Goal: Communication & Community: Answer question/provide support

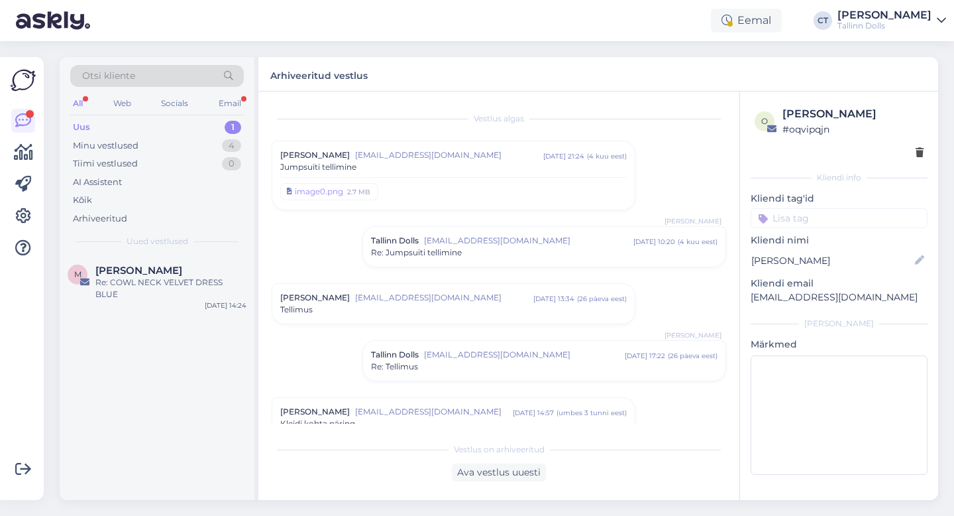
click at [95, 121] on div "Uus 1" at bounding box center [157, 127] width 174 height 19
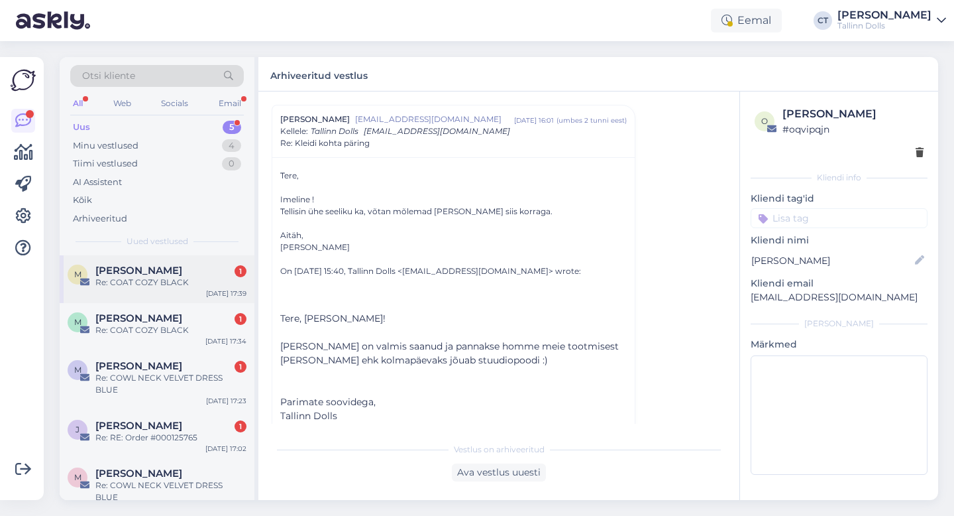
click at [176, 266] on div "[PERSON_NAME] Teras 1" at bounding box center [170, 270] width 151 height 12
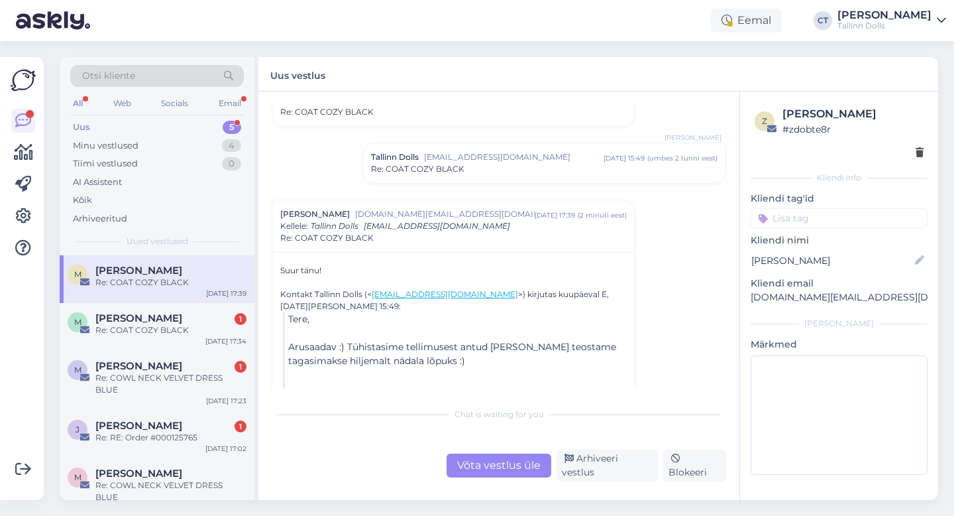
scroll to position [199, 0]
click at [521, 158] on span "[EMAIL_ADDRESS][DOMAIN_NAME]" at bounding box center [514, 156] width 180 height 12
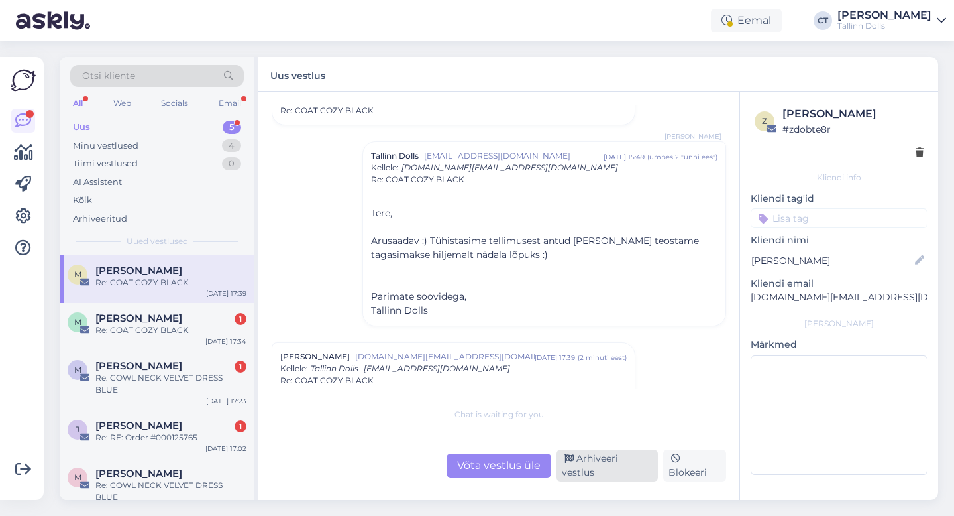
click at [632, 465] on div "Arhiveeri vestlus" at bounding box center [607, 465] width 101 height 32
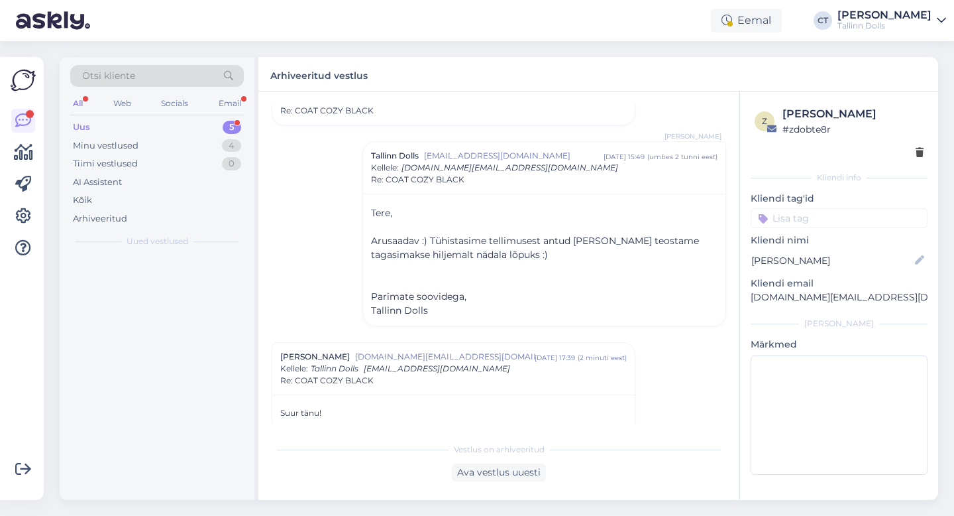
scroll to position [358, 0]
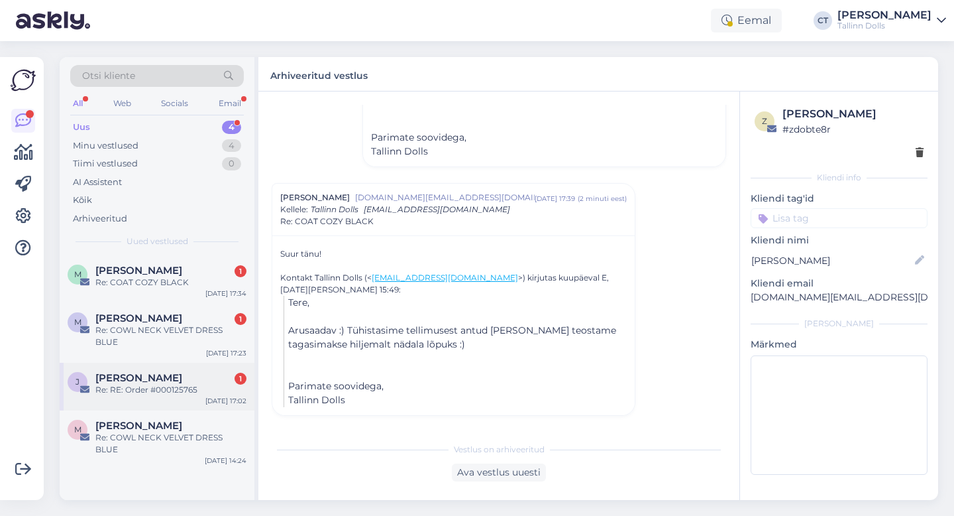
click at [167, 384] on div "Re: RE: Order #000125765" at bounding box center [170, 390] width 151 height 12
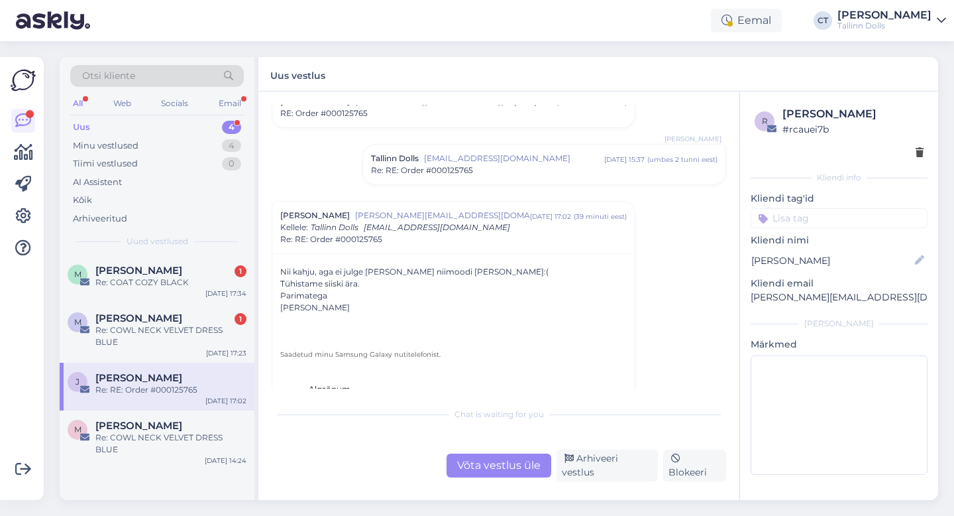
scroll to position [54, 0]
click at [202, 331] on div "Re: COWL NECK VELVET DRESS BLUE" at bounding box center [170, 336] width 151 height 24
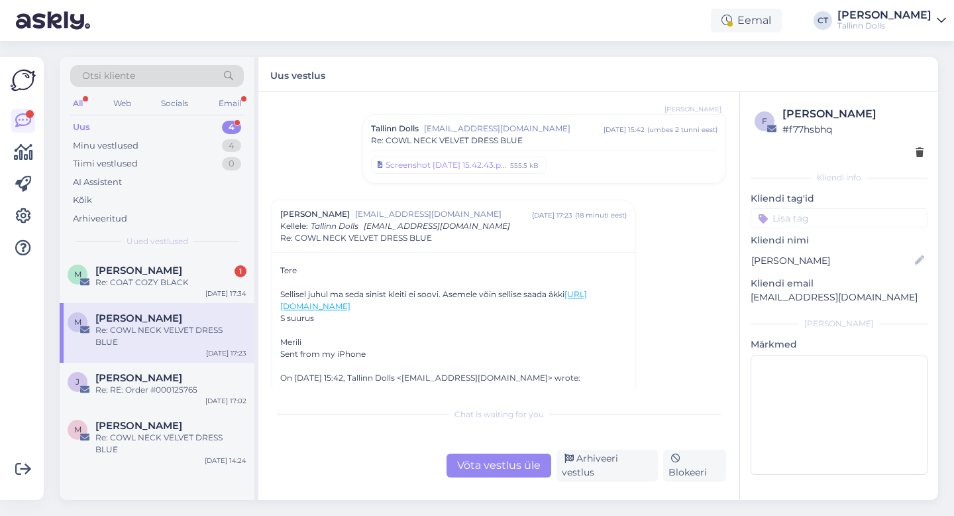
scroll to position [1311, 0]
click at [174, 291] on div "M [PERSON_NAME] 1 Re: COAT COZY BLACK [DATE] 17:34" at bounding box center [157, 279] width 195 height 48
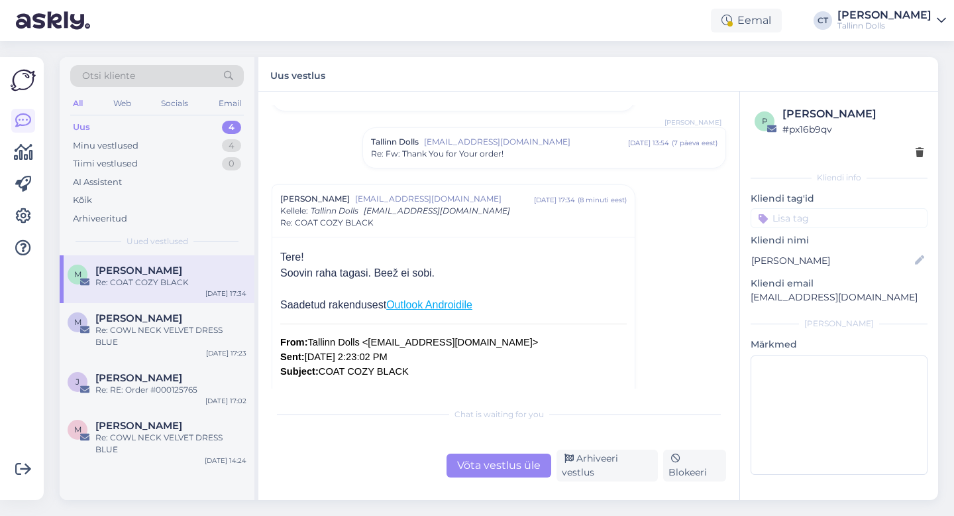
scroll to position [100, 0]
click at [515, 464] on div "Võta vestlus üle" at bounding box center [499, 465] width 105 height 24
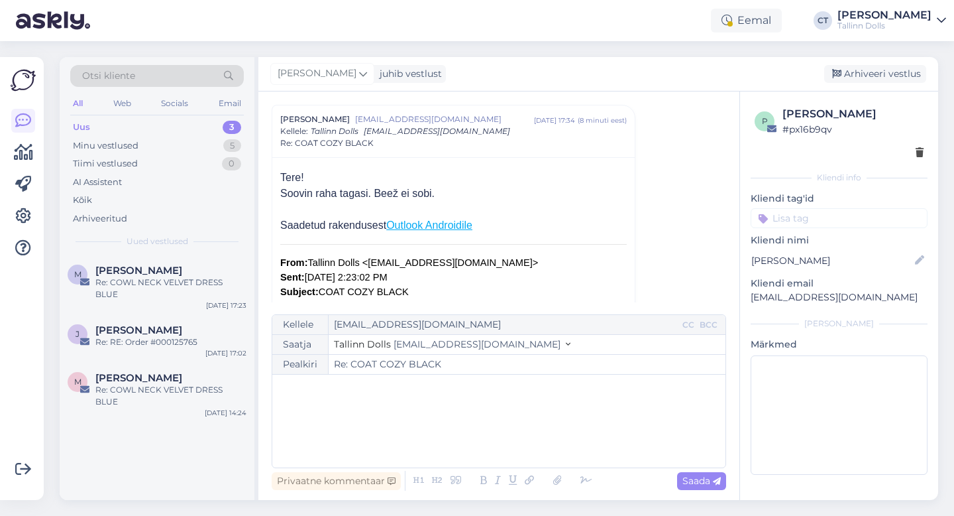
click at [520, 440] on div "﻿" at bounding box center [499, 421] width 440 height 80
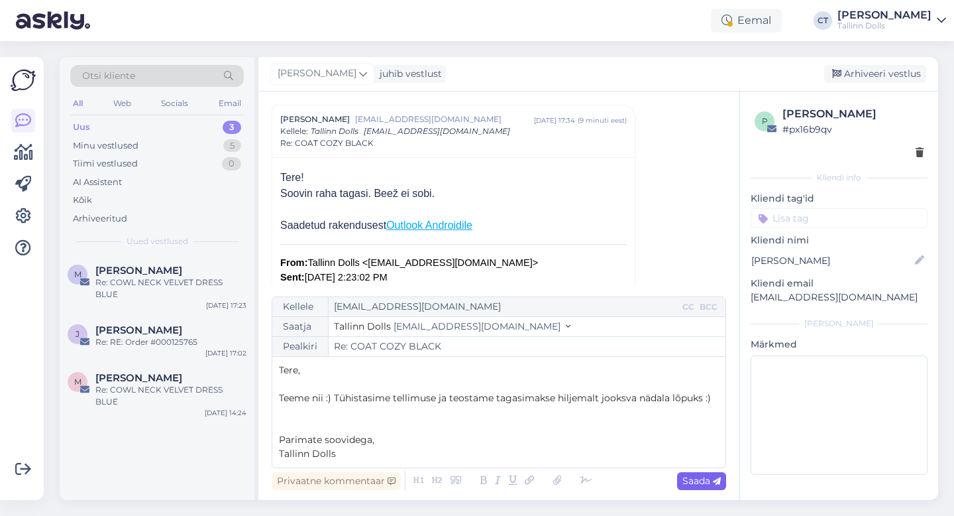
click at [701, 479] on span "Saada" at bounding box center [702, 480] width 38 height 12
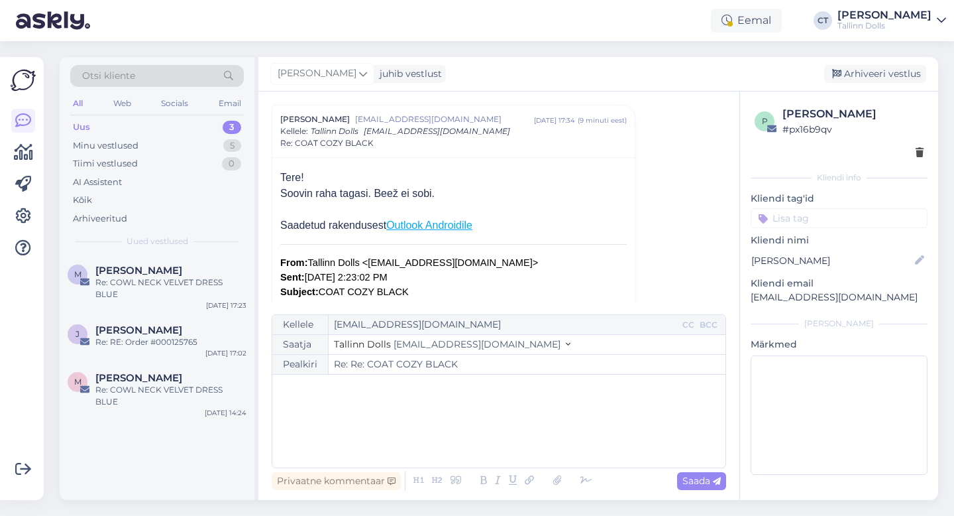
type input "Re: COAT COZY BLACK"
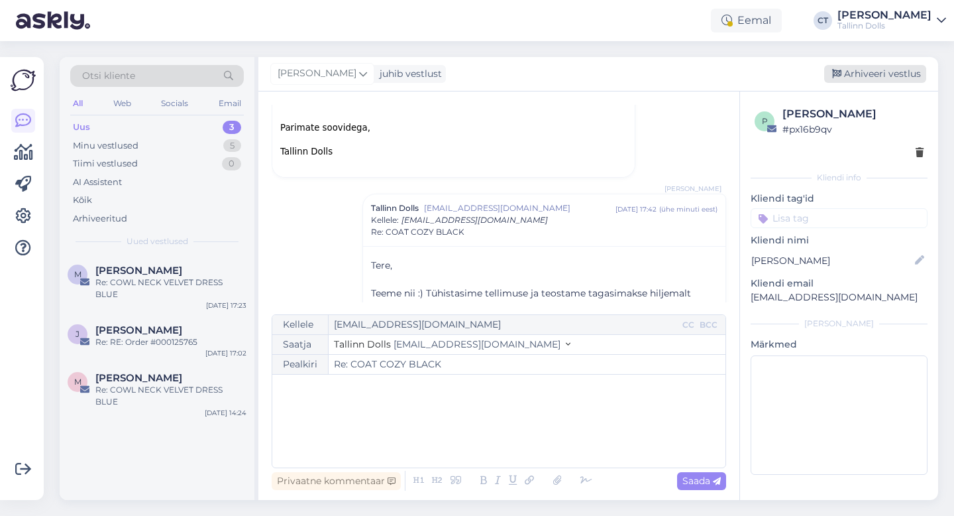
click at [889, 72] on div "Arhiveeri vestlus" at bounding box center [875, 74] width 102 height 18
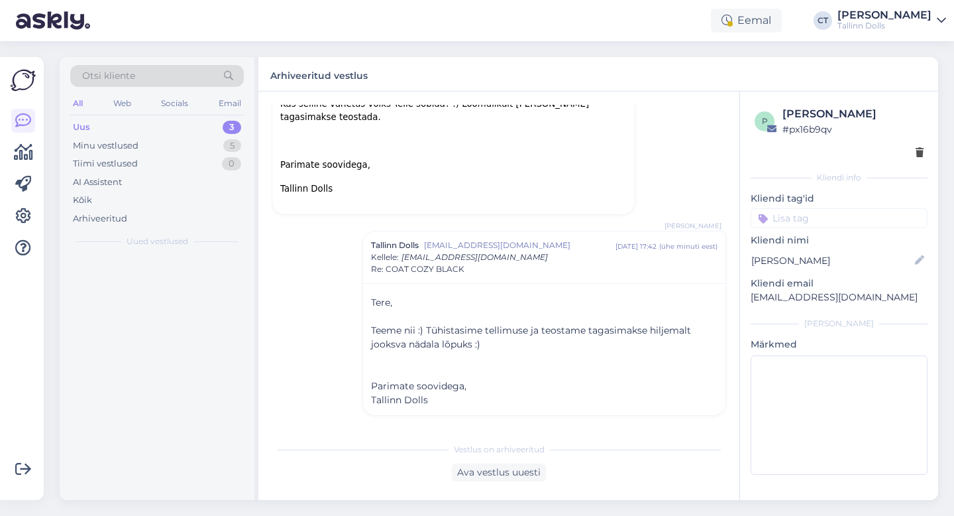
scroll to position [527, 0]
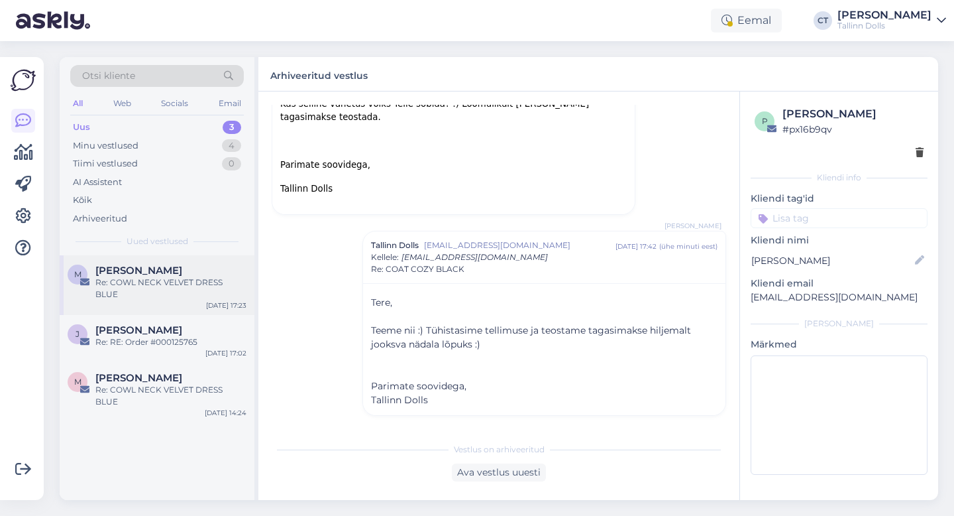
click at [150, 295] on div "M [PERSON_NAME] Re: COWL NECK VELVET DRESS BLUE [DATE] 17:23" at bounding box center [157, 285] width 195 height 60
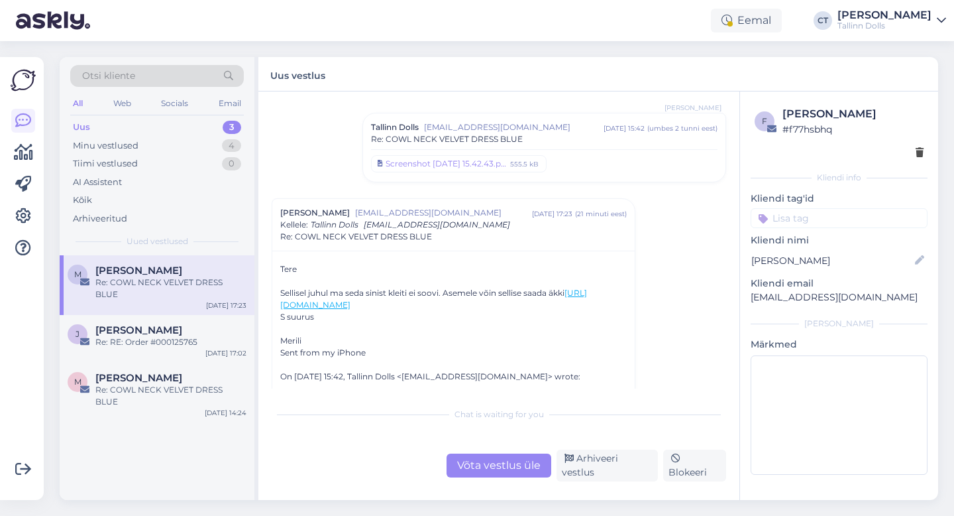
scroll to position [1317, 0]
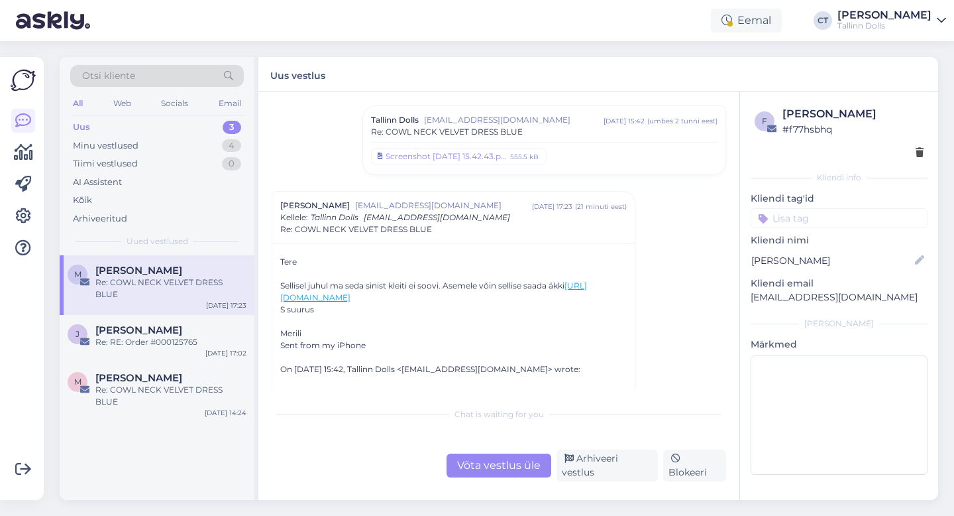
click at [471, 470] on div "Võta vestlus üle" at bounding box center [499, 465] width 105 height 24
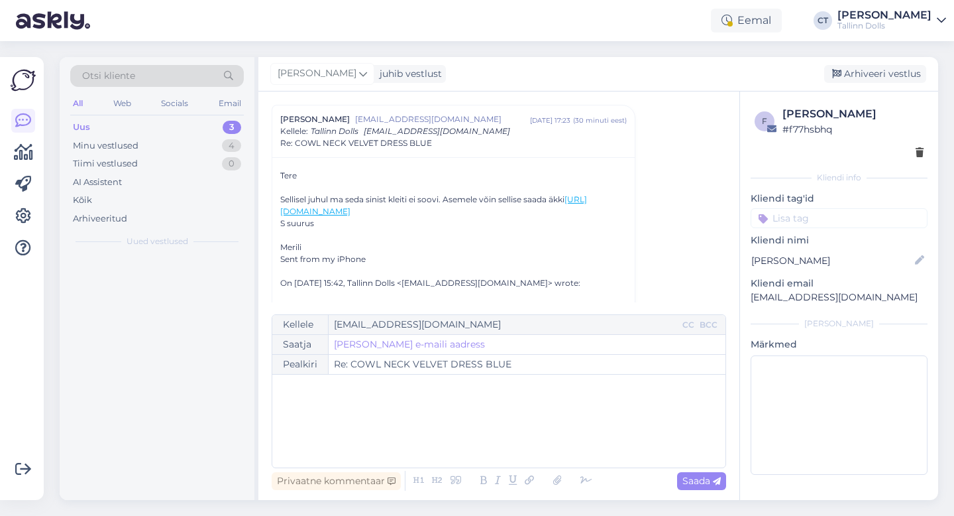
click at [474, 439] on div "﻿" at bounding box center [499, 421] width 440 height 80
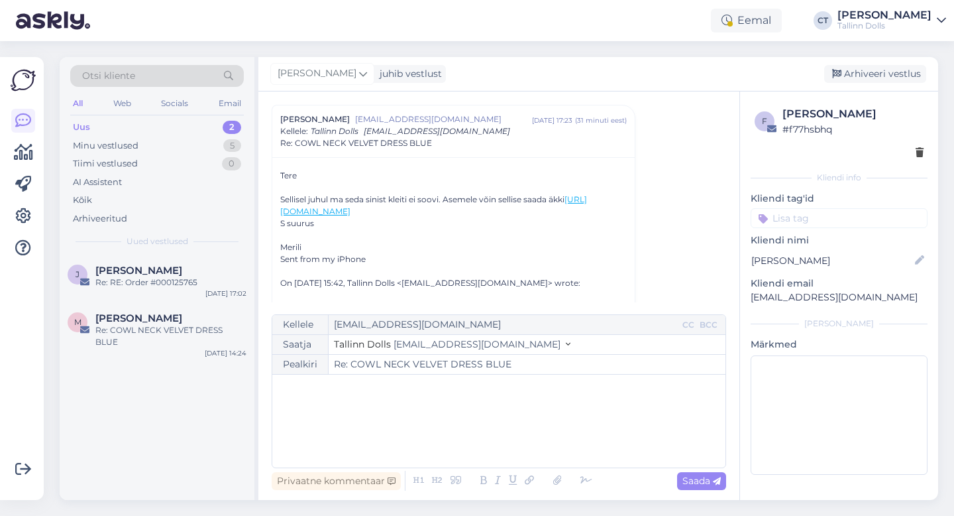
click at [443, 423] on div "﻿" at bounding box center [499, 421] width 440 height 80
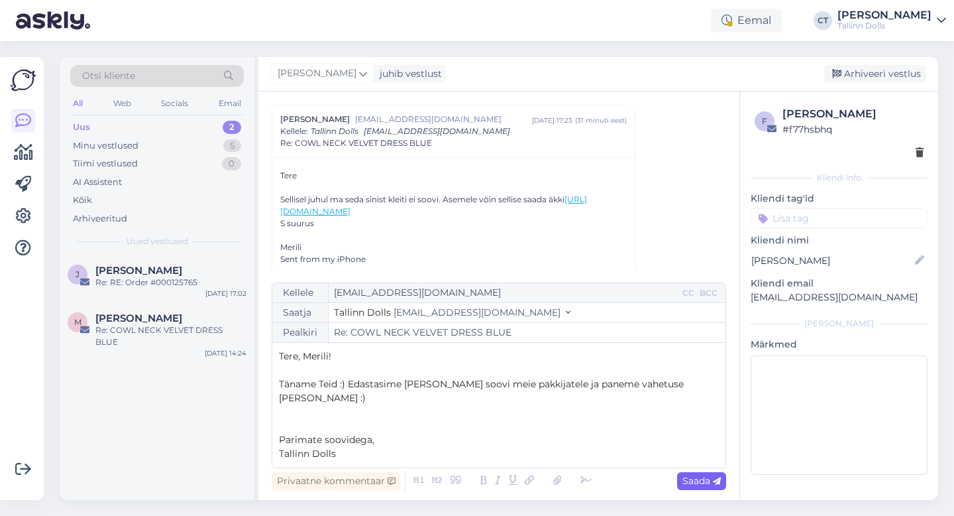
click at [722, 474] on div "Saada" at bounding box center [701, 481] width 49 height 18
type input "Re: Re: COWL NECK VELVET DRESS BLUE"
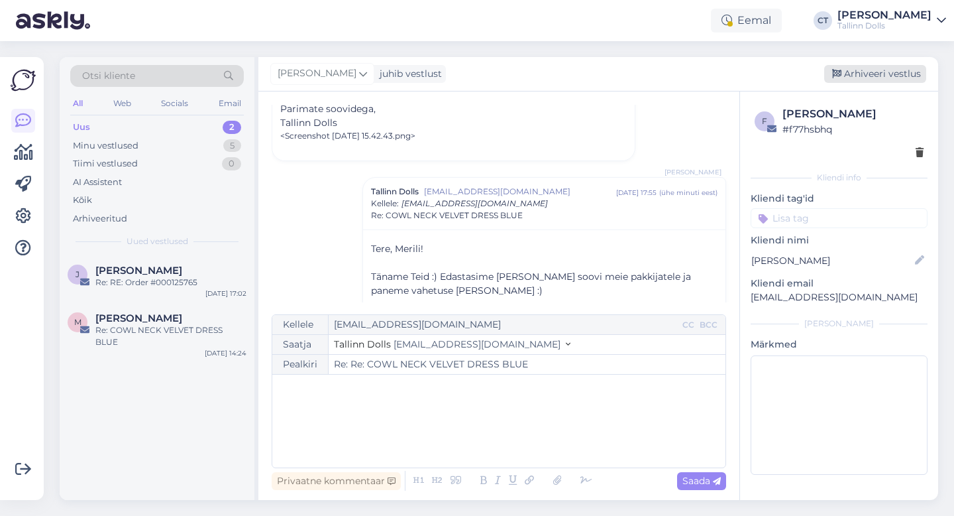
click at [914, 76] on div "Arhiveeri vestlus" at bounding box center [875, 74] width 102 height 18
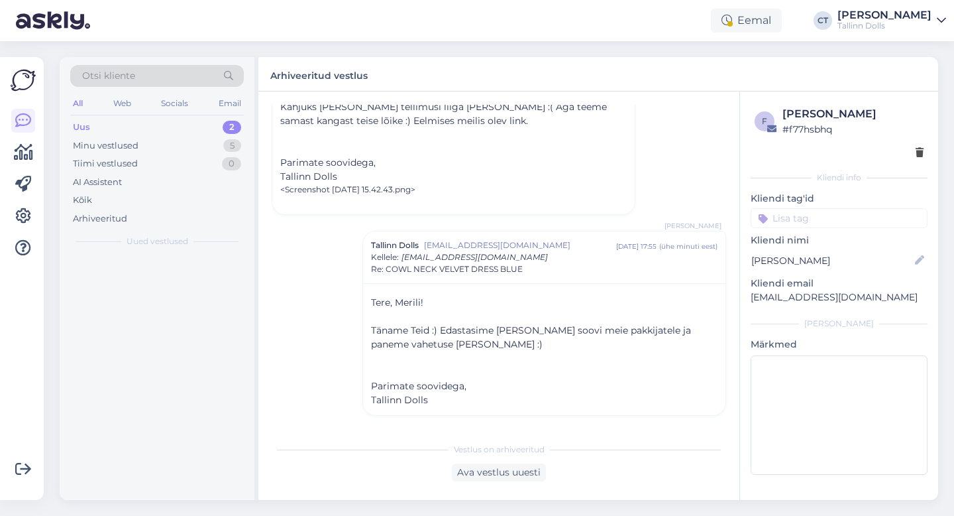
scroll to position [1681, 0]
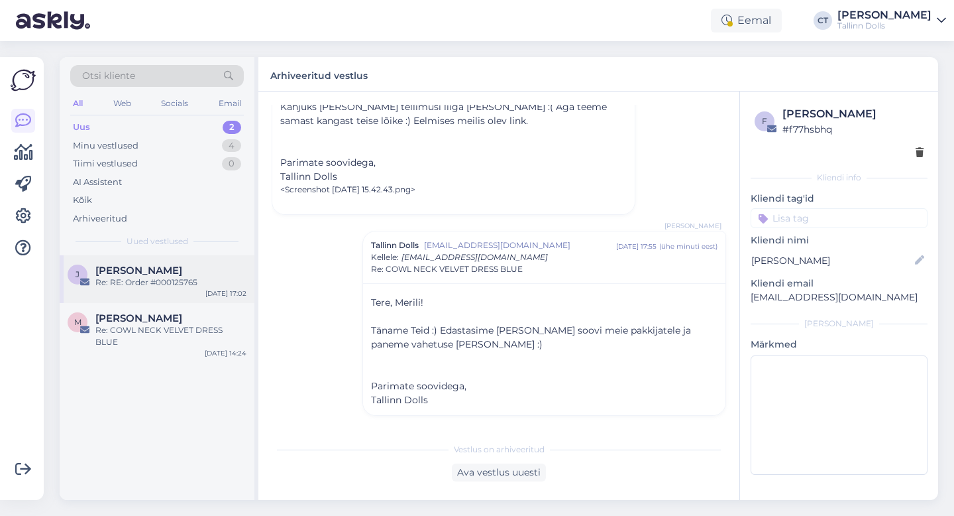
click at [165, 274] on div "[PERSON_NAME]" at bounding box center [170, 270] width 151 height 12
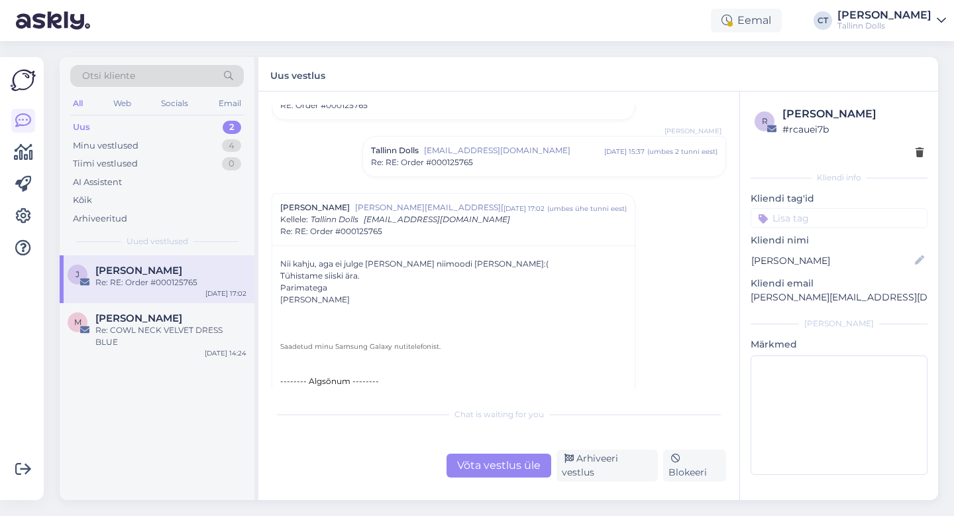
scroll to position [62, 0]
click at [489, 462] on div "Võta vestlus üle" at bounding box center [499, 465] width 105 height 24
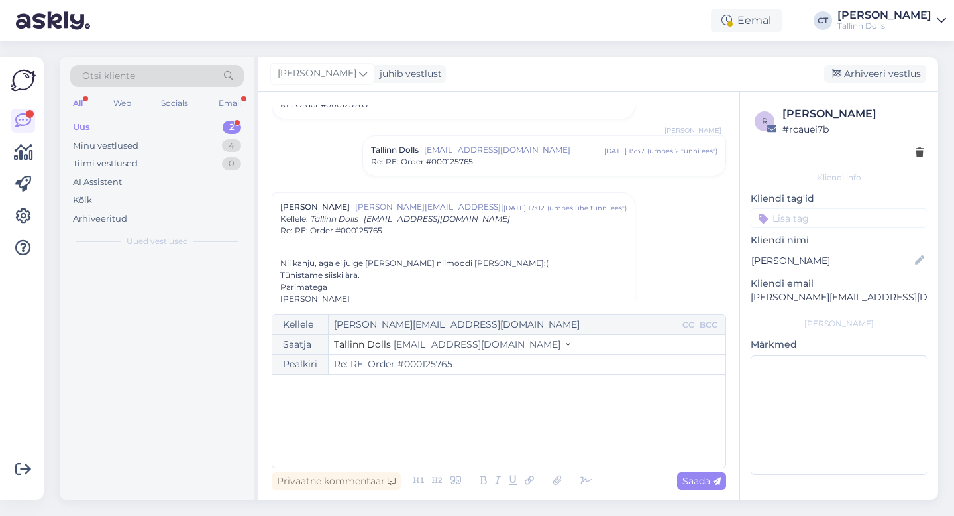
scroll to position [150, 0]
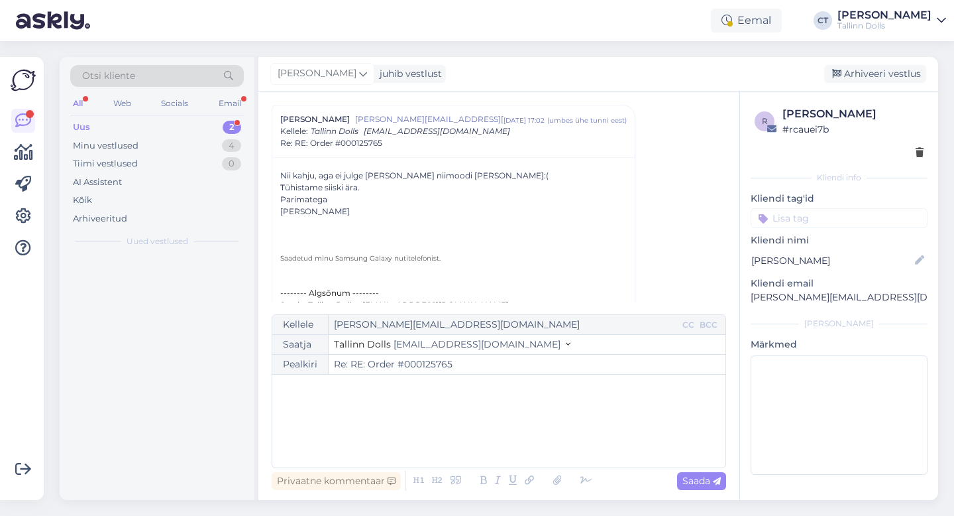
click at [494, 444] on div "﻿" at bounding box center [499, 421] width 440 height 80
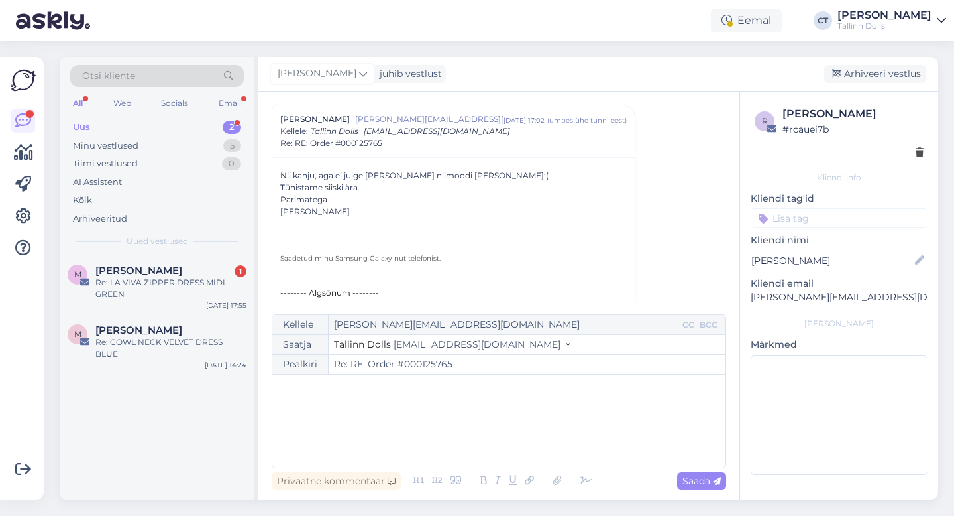
click at [494, 444] on div "﻿" at bounding box center [499, 421] width 440 height 80
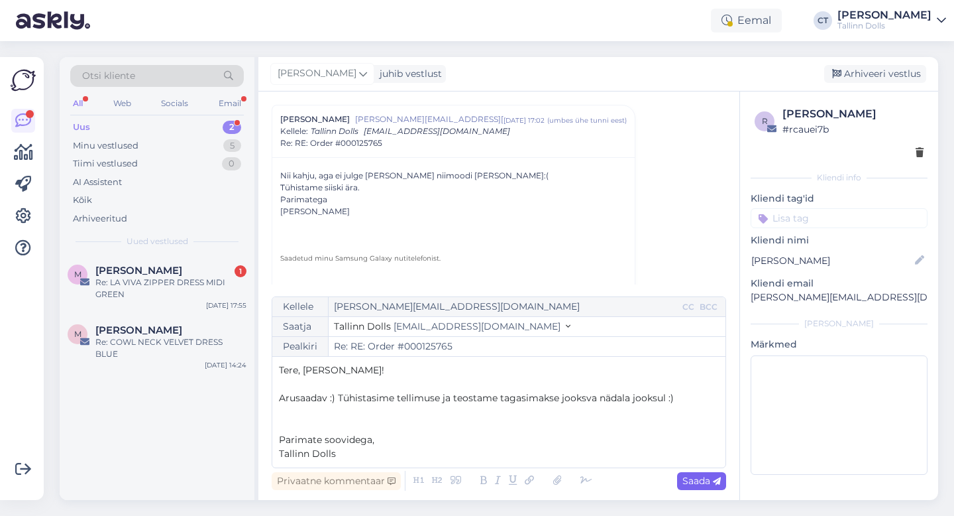
click at [716, 482] on icon at bounding box center [717, 481] width 8 height 8
type input "Re: Re: RE: Order #000125765"
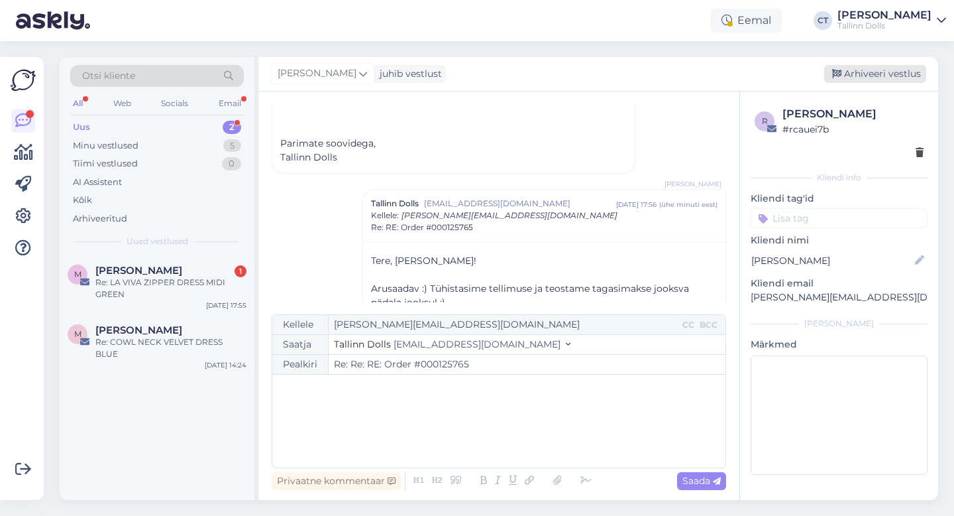
click at [903, 74] on div "Arhiveeri vestlus" at bounding box center [875, 74] width 102 height 18
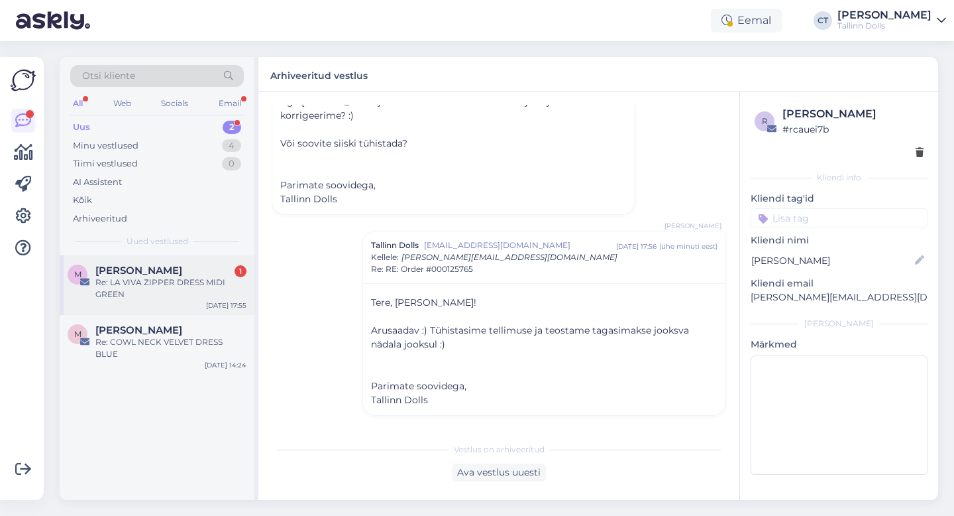
click at [177, 310] on div "M [PERSON_NAME] Ungerson 1 Re: LA VIVA ZIPPER DRESS MIDI GREEN [DATE] 17:55" at bounding box center [157, 285] width 195 height 60
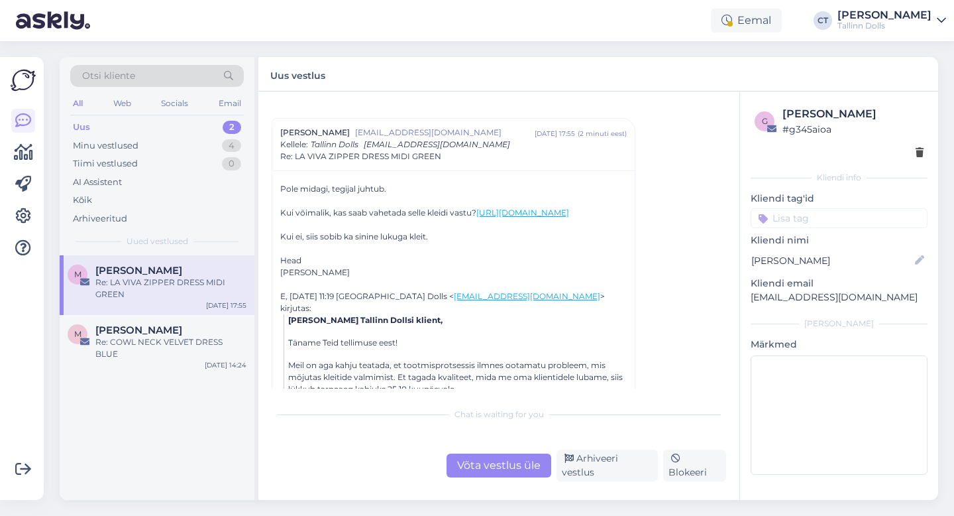
scroll to position [0, 0]
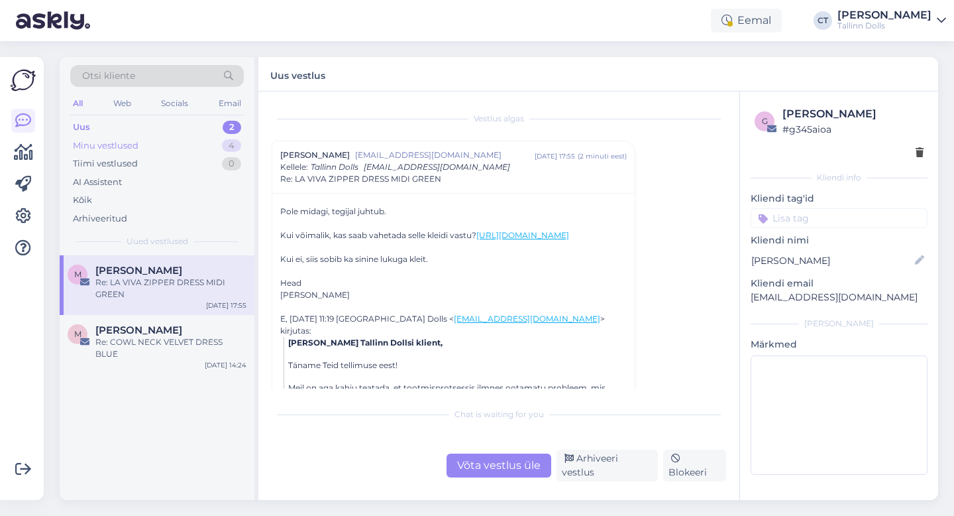
click at [158, 142] on div "Minu vestlused 4" at bounding box center [157, 146] width 174 height 19
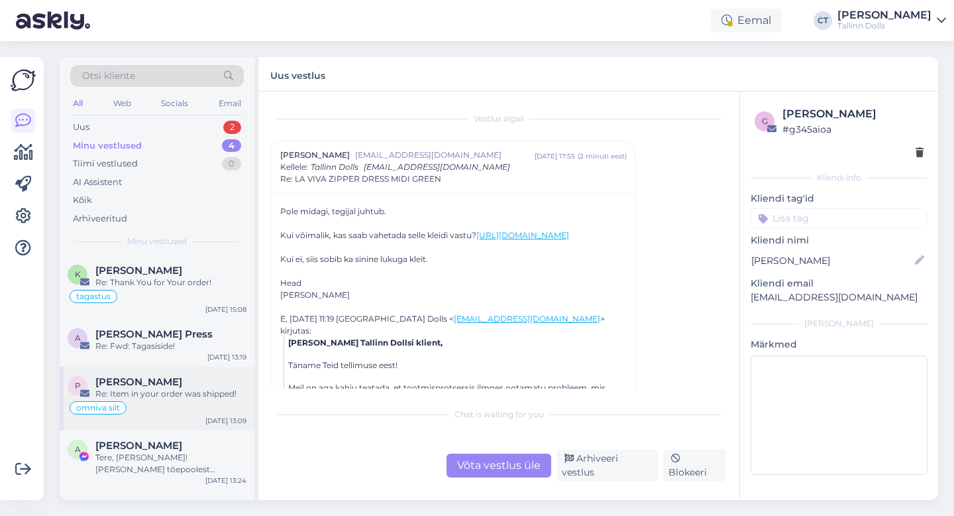
click at [152, 392] on div "Re: Item in your order was shipped!" at bounding box center [170, 394] width 151 height 12
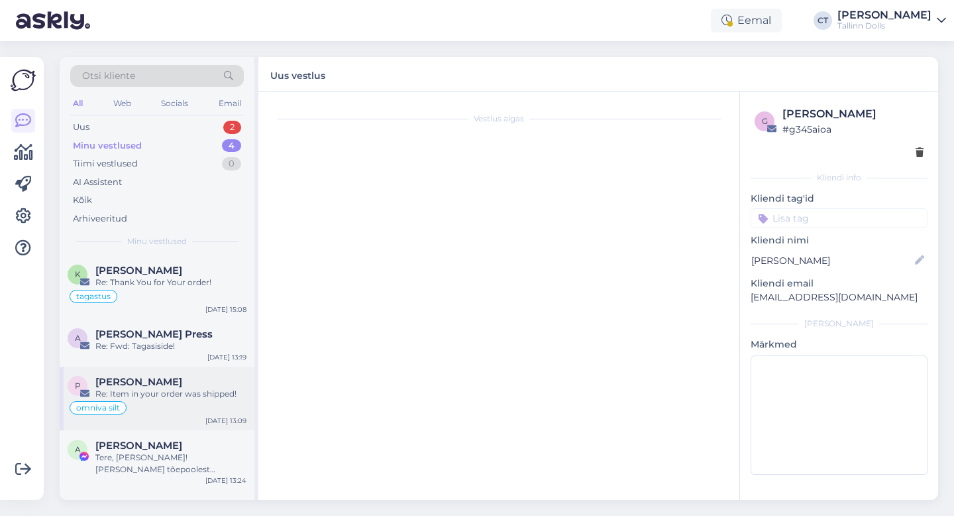
scroll to position [76, 0]
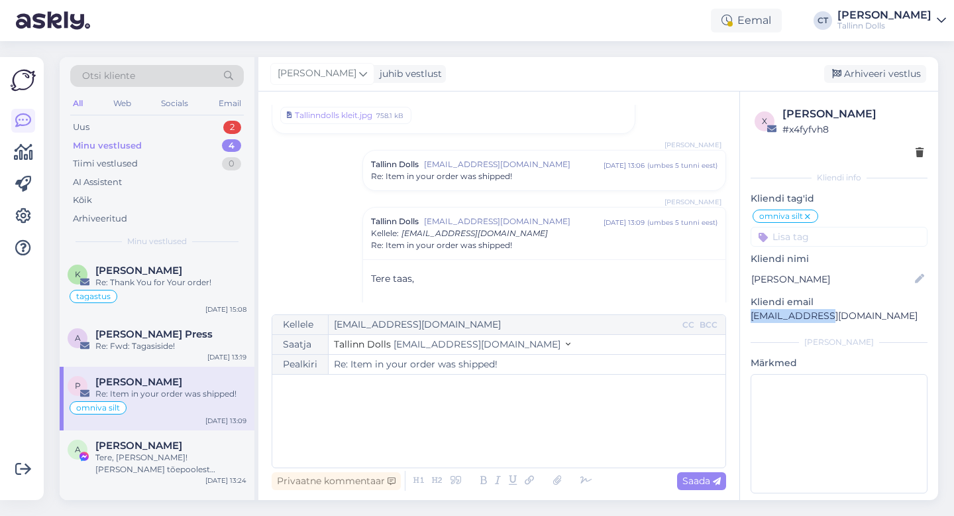
drag, startPoint x: 829, startPoint y: 324, endPoint x: 746, endPoint y: 312, distance: 84.3
click at [746, 312] on div "x [PERSON_NAME] # x4fyfvh8 Kliendi info Kliendi tag'id omniva silt tagastus omn…" at bounding box center [839, 301] width 198 height 421
copy p "[EMAIL_ADDRESS][DOMAIN_NAME]"
click at [880, 72] on div "Arhiveeri vestlus" at bounding box center [875, 74] width 102 height 18
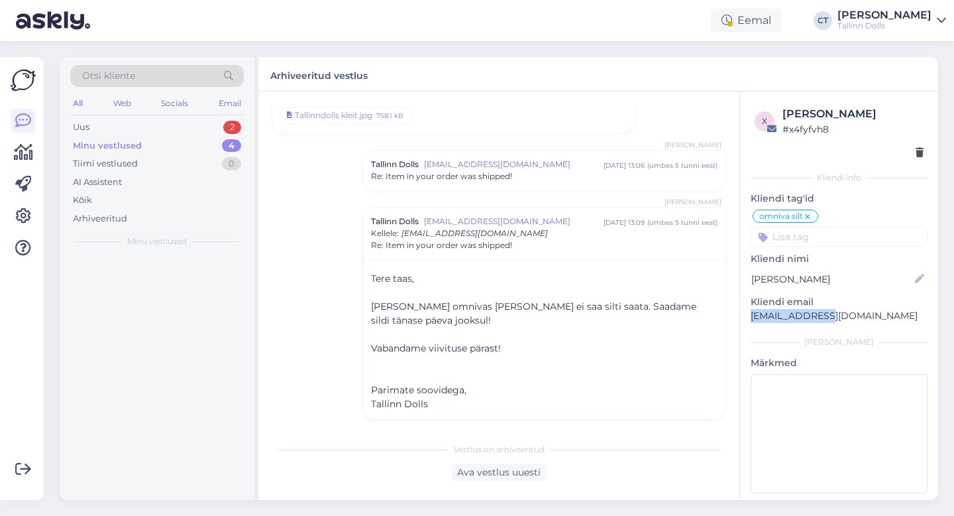
scroll to position [80, 0]
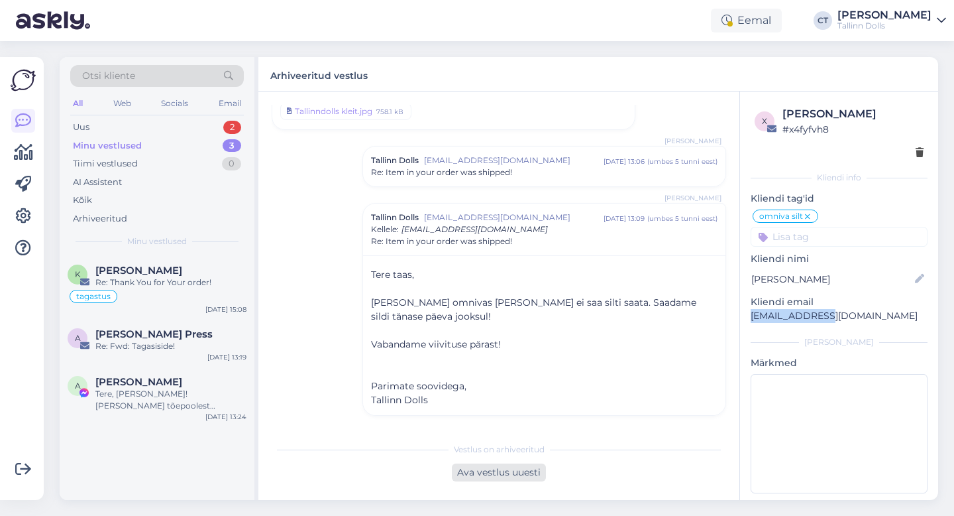
click at [480, 471] on div "Ava vestlus uuesti" at bounding box center [499, 472] width 94 height 18
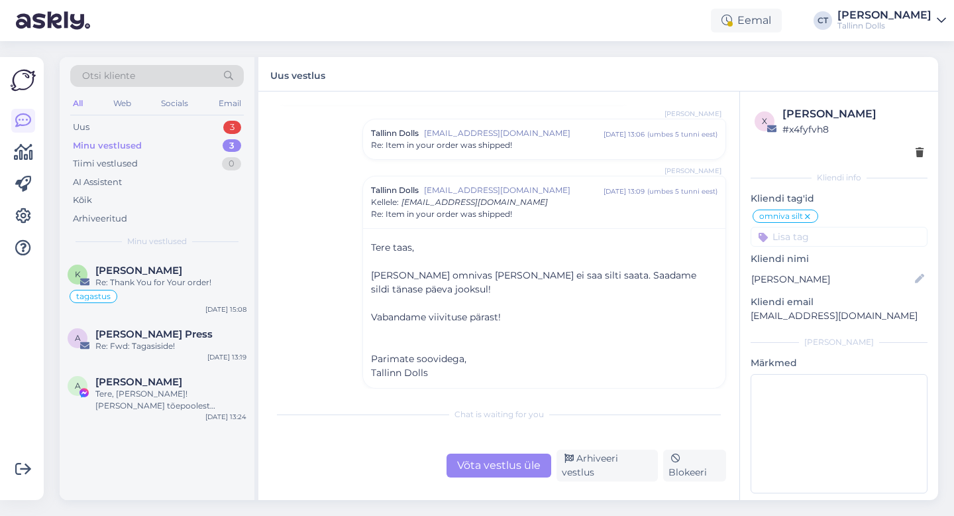
click at [481, 461] on div "Võta vestlus üle" at bounding box center [499, 465] width 105 height 24
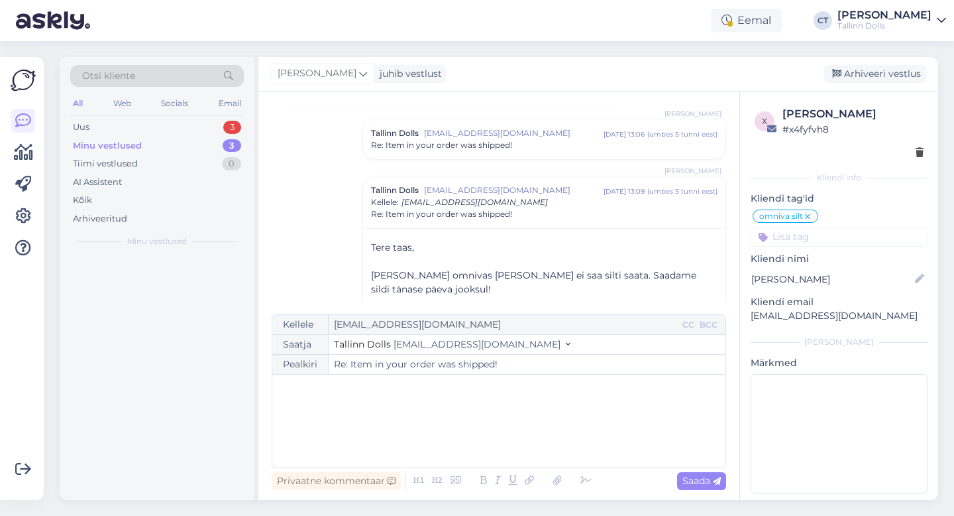
scroll to position [178, 0]
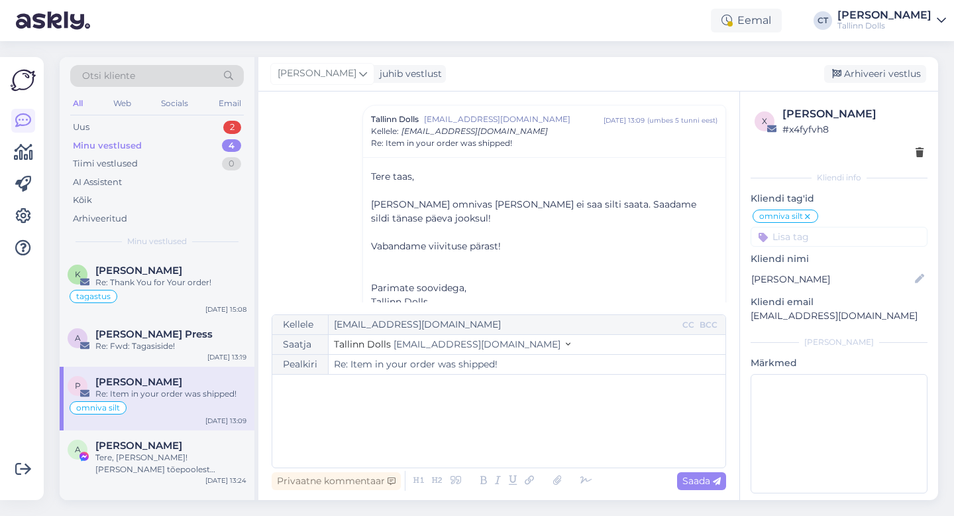
click at [484, 434] on div "﻿" at bounding box center [499, 421] width 440 height 80
click at [695, 486] on span "Saada" at bounding box center [702, 480] width 38 height 12
type input "Re: Item in your order was shipped!"
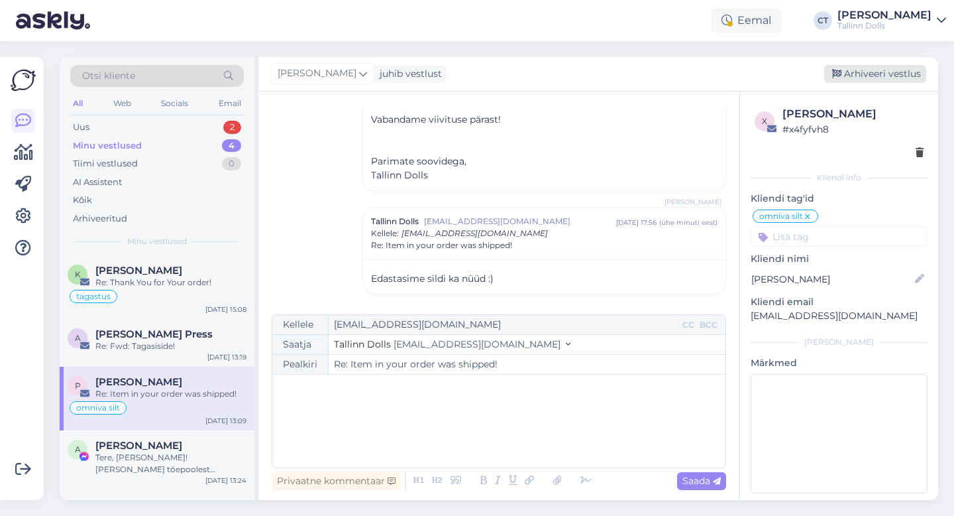
click at [854, 82] on div "Arhiveeri vestlus" at bounding box center [875, 74] width 102 height 18
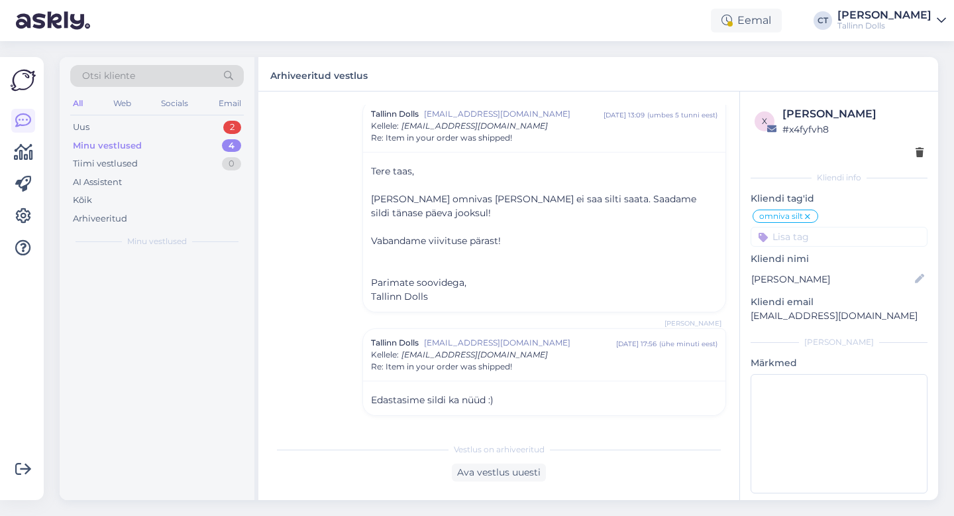
scroll to position [184, 0]
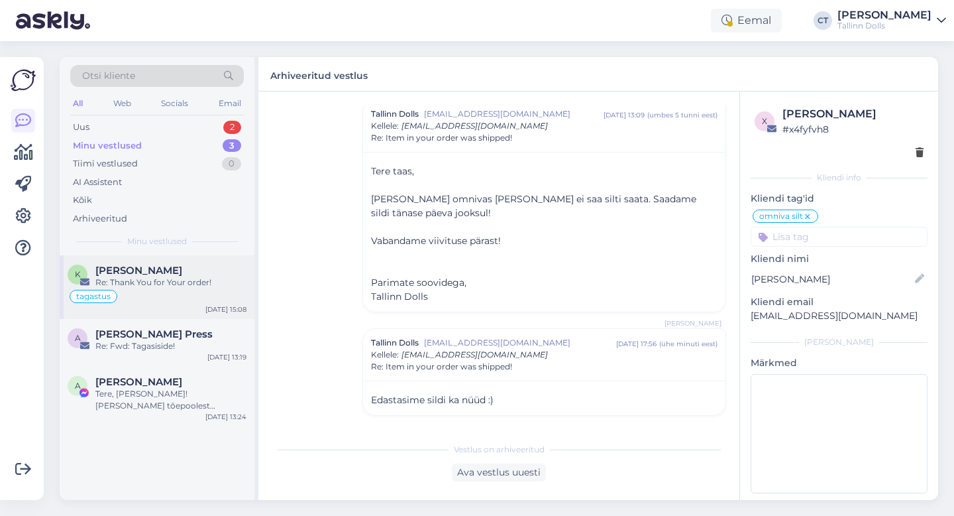
click at [186, 277] on div "Re: Thank You for Your order!" at bounding box center [170, 282] width 151 height 12
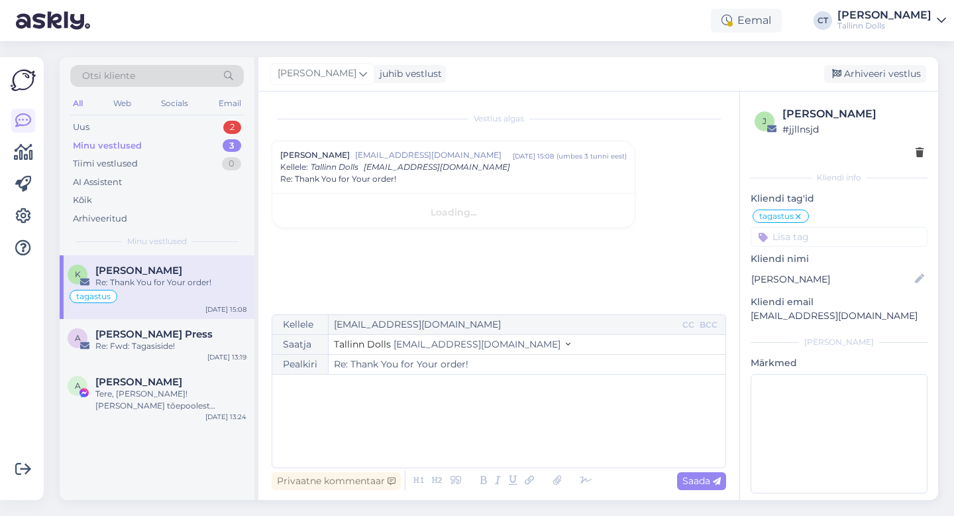
scroll to position [0, 0]
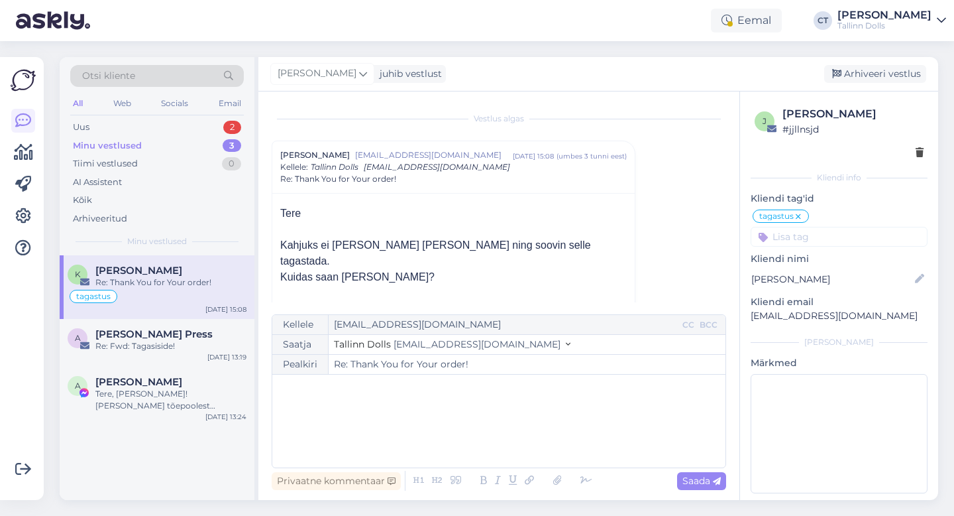
click at [391, 412] on div "﻿" at bounding box center [499, 421] width 440 height 80
click at [349, 437] on div "﻿" at bounding box center [499, 421] width 440 height 80
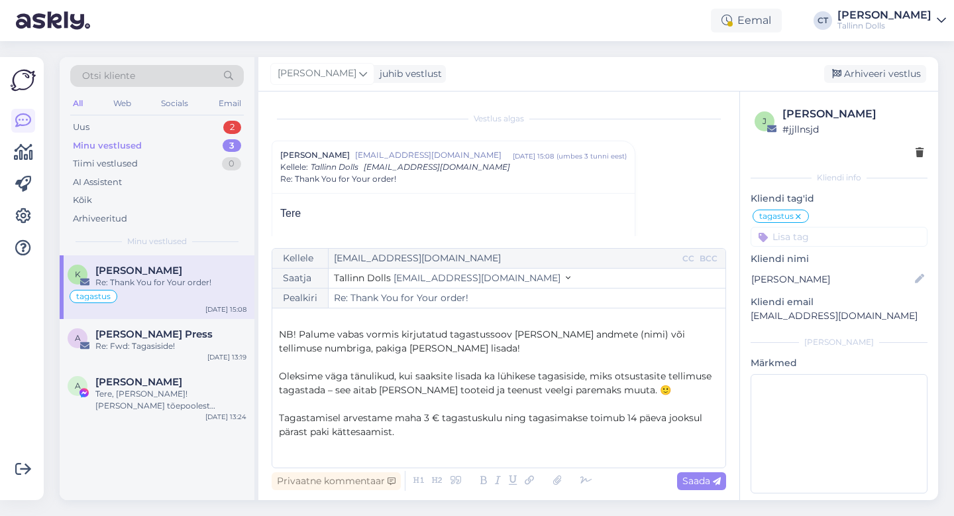
scroll to position [40, 0]
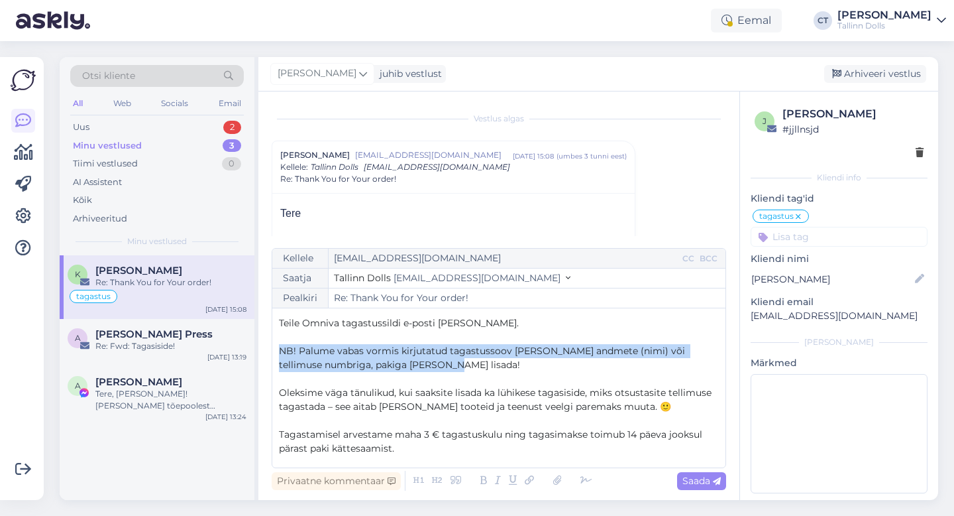
drag, startPoint x: 429, startPoint y: 363, endPoint x: 268, endPoint y: 347, distance: 161.2
click at [268, 347] on div "Vestlus [PERSON_NAME] [EMAIL_ADDRESS][DOMAIN_NAME] [DATE] 15:08 ( umbes 3 tunni…" at bounding box center [498, 295] width 481 height 408
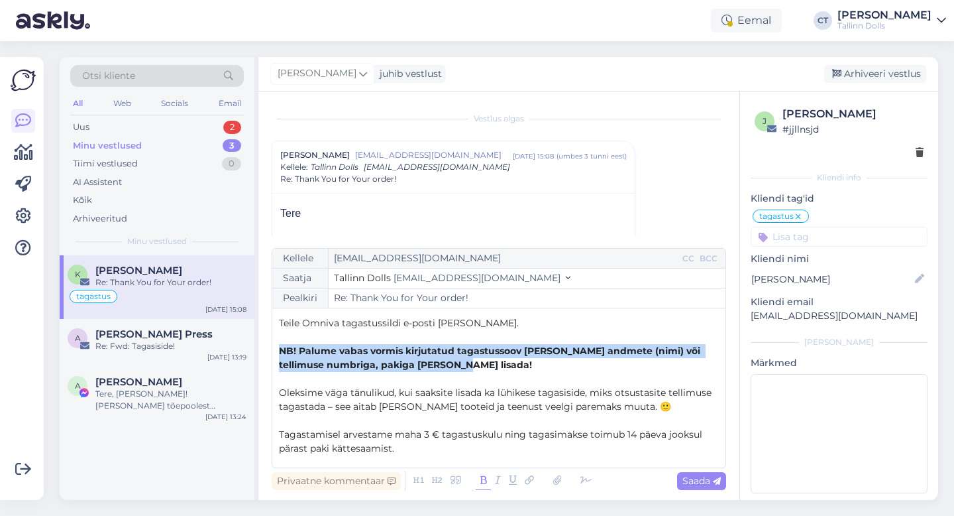
click at [481, 478] on icon at bounding box center [483, 480] width 15 height 19
click at [708, 477] on span "Saada" at bounding box center [702, 480] width 38 height 12
type input "Re: Re: Thank You for Your order!"
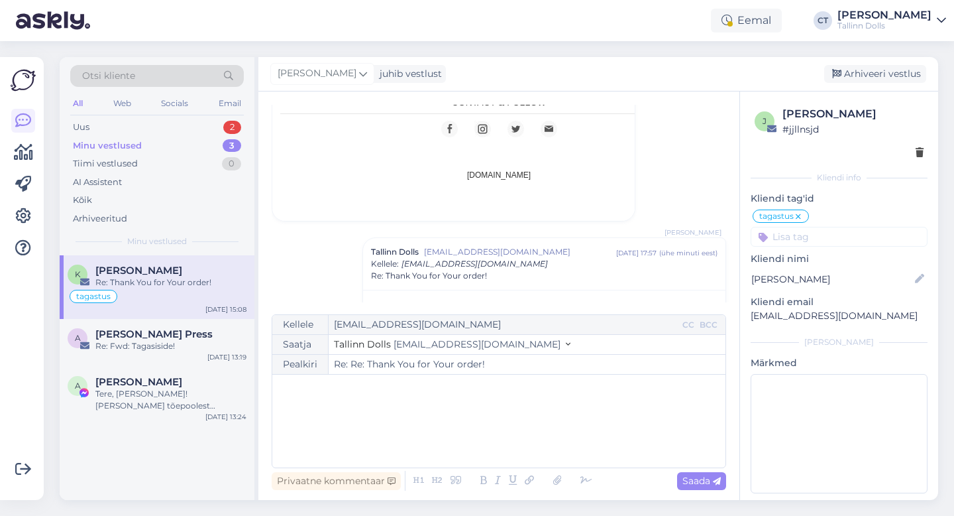
scroll to position [1019, 0]
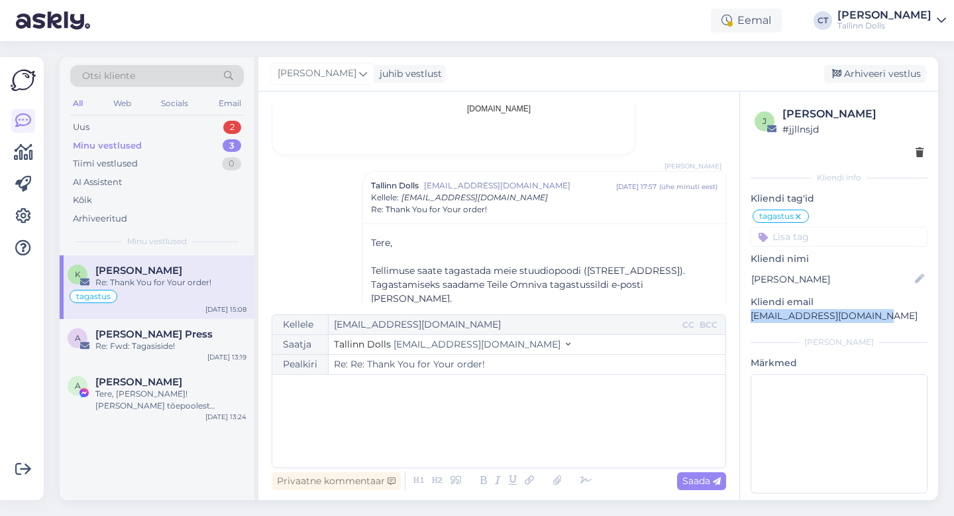
drag, startPoint x: 885, startPoint y: 313, endPoint x: 750, endPoint y: 311, distance: 135.9
click at [750, 311] on div "j [PERSON_NAME] # jjllnsjd Kliendi info Kliendi tag'id tagastus tagastus omniva…" at bounding box center [839, 301] width 198 height 421
copy p "[EMAIL_ADDRESS][DOMAIN_NAME]"
click at [881, 72] on div "Arhiveeri vestlus" at bounding box center [875, 74] width 102 height 18
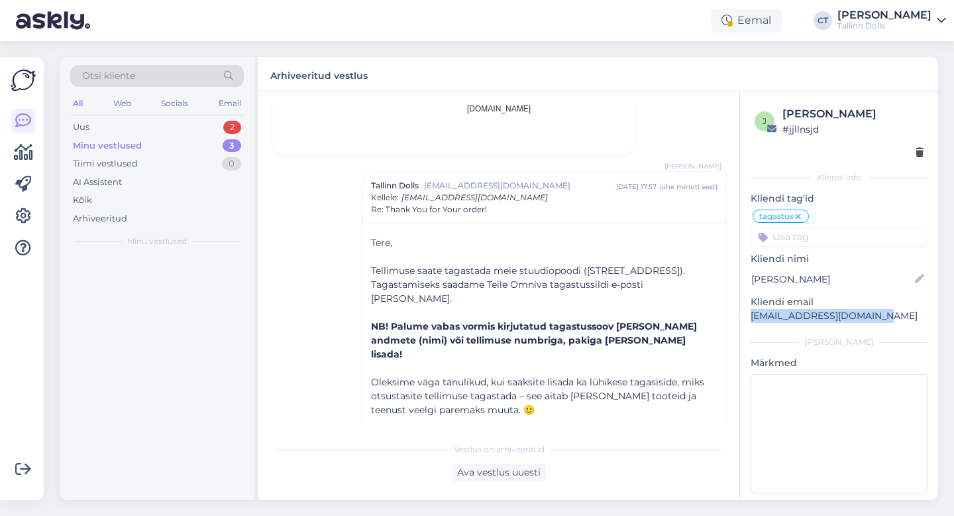
scroll to position [1054, 0]
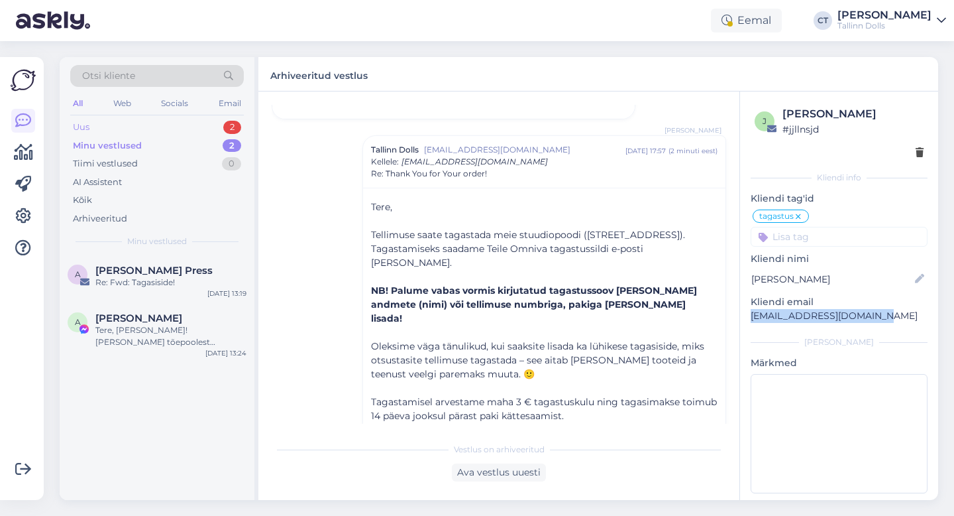
click at [165, 119] on div "Uus 2" at bounding box center [157, 127] width 174 height 19
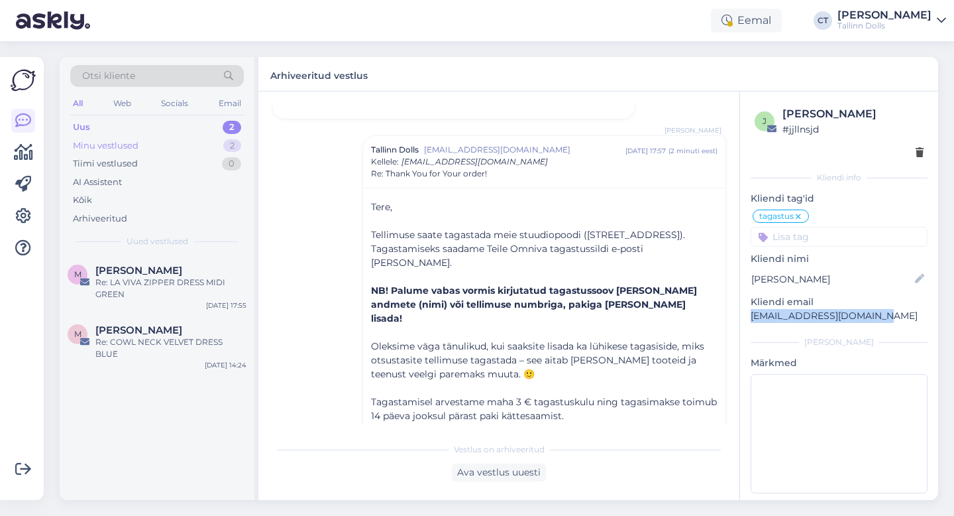
click at [127, 144] on div "Minu vestlused" at bounding box center [106, 145] width 66 height 13
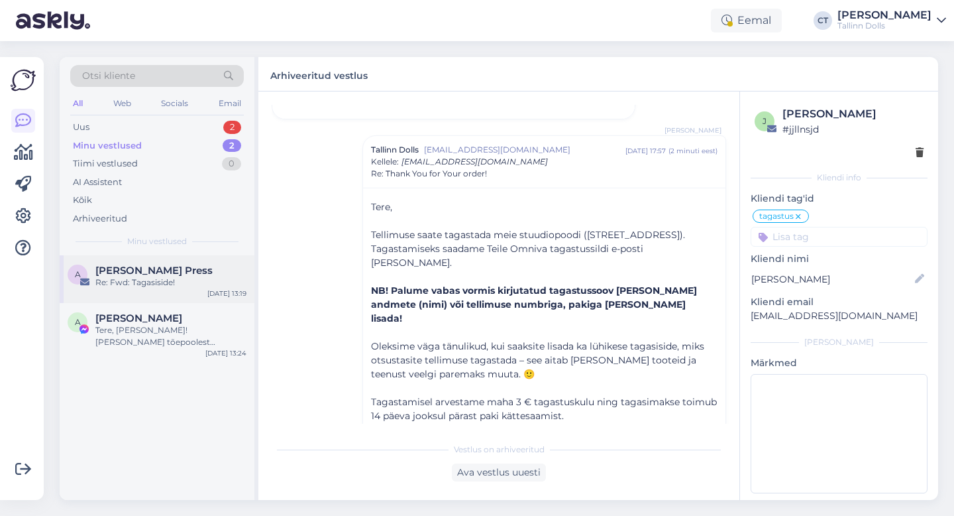
click at [135, 282] on div "Re: Fwd: Tagasiside!" at bounding box center [170, 282] width 151 height 12
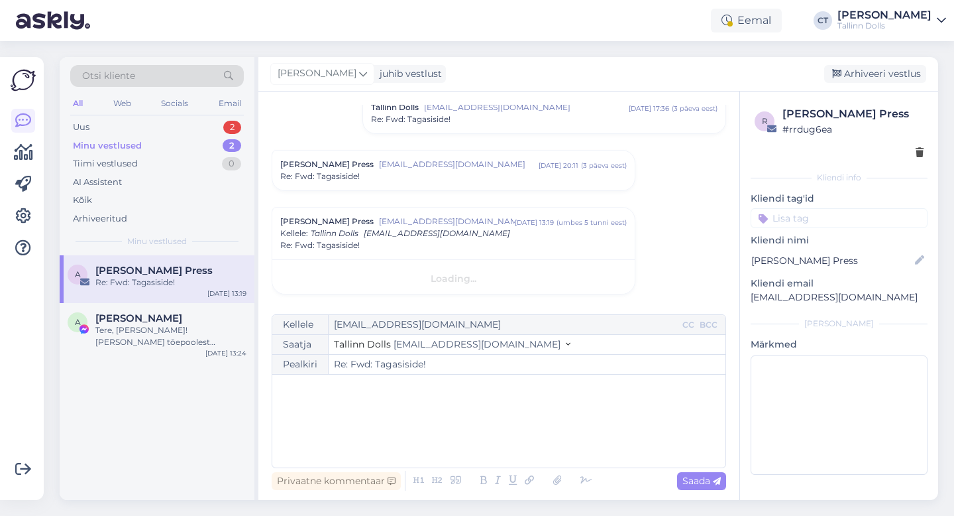
scroll to position [190, 0]
click at [140, 336] on div "Tere, [PERSON_NAME]! [PERSON_NAME] tõepoolest mõlemad [PERSON_NAME] olemas. Vel…" at bounding box center [170, 336] width 151 height 24
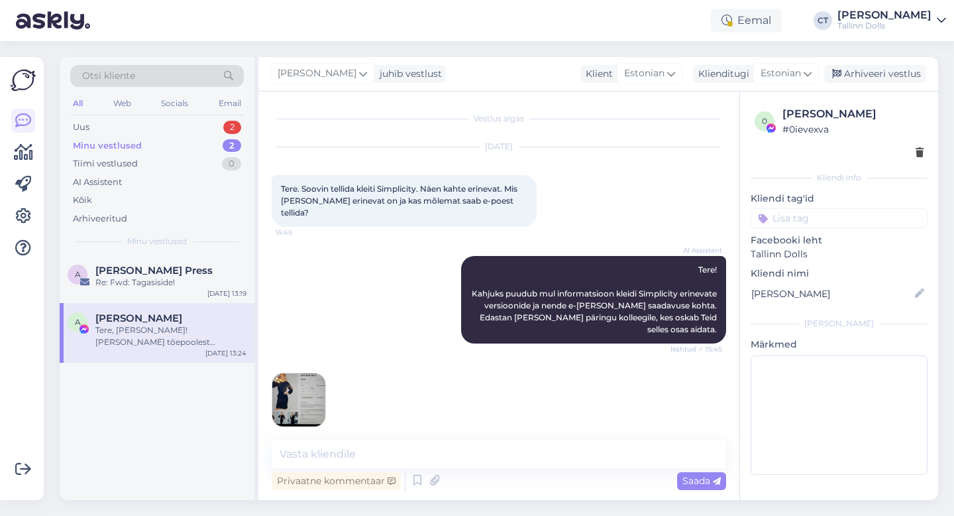
scroll to position [492, 0]
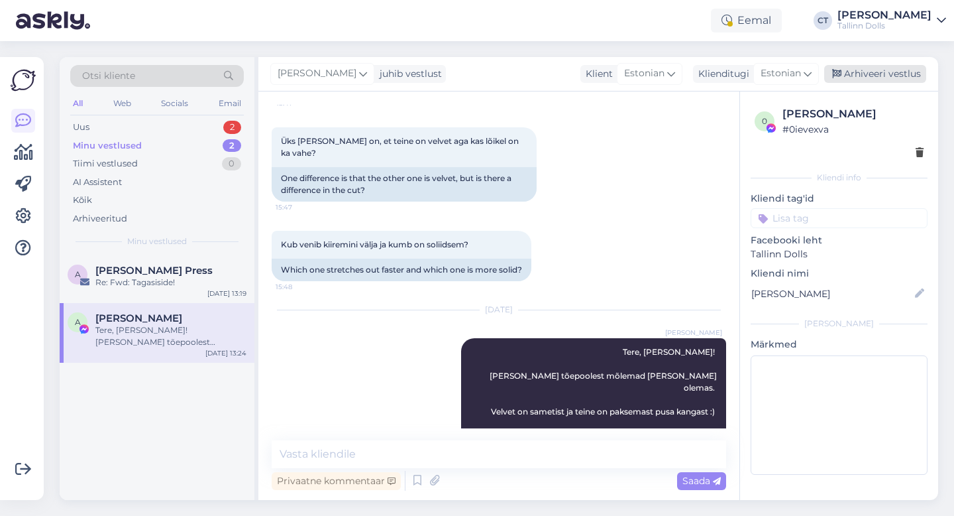
click at [893, 76] on div "Arhiveeri vestlus" at bounding box center [875, 74] width 102 height 18
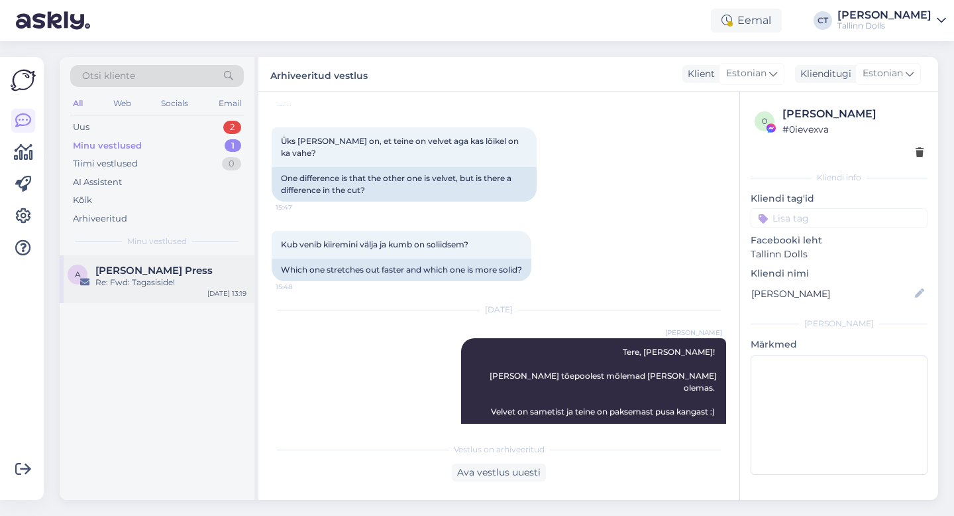
click at [156, 276] on div "Re: Fwd: Tagasiside!" at bounding box center [170, 282] width 151 height 12
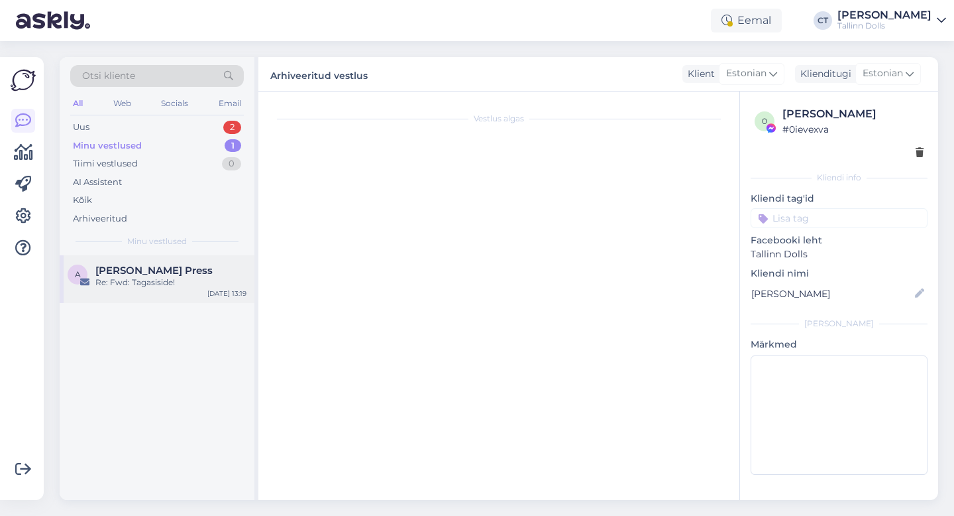
scroll to position [292, 0]
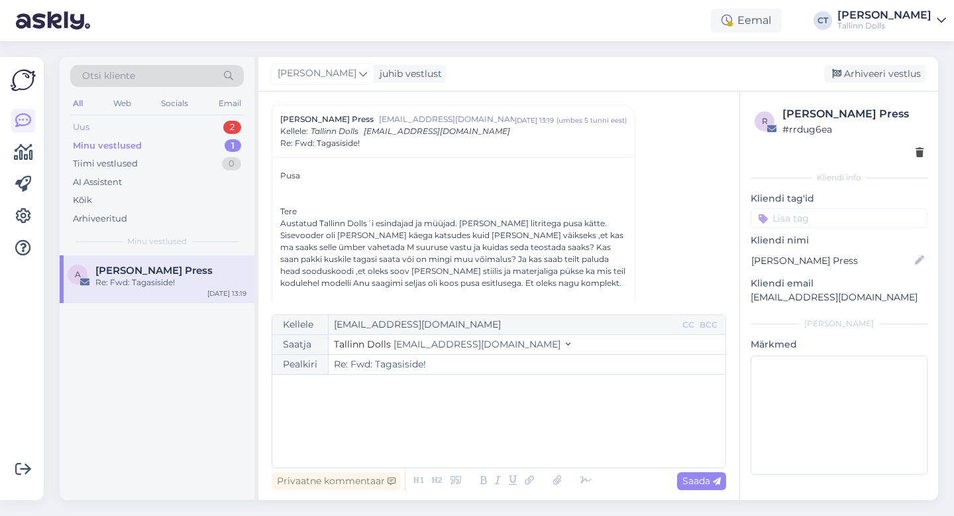
click at [130, 122] on div "Uus 2" at bounding box center [157, 127] width 174 height 19
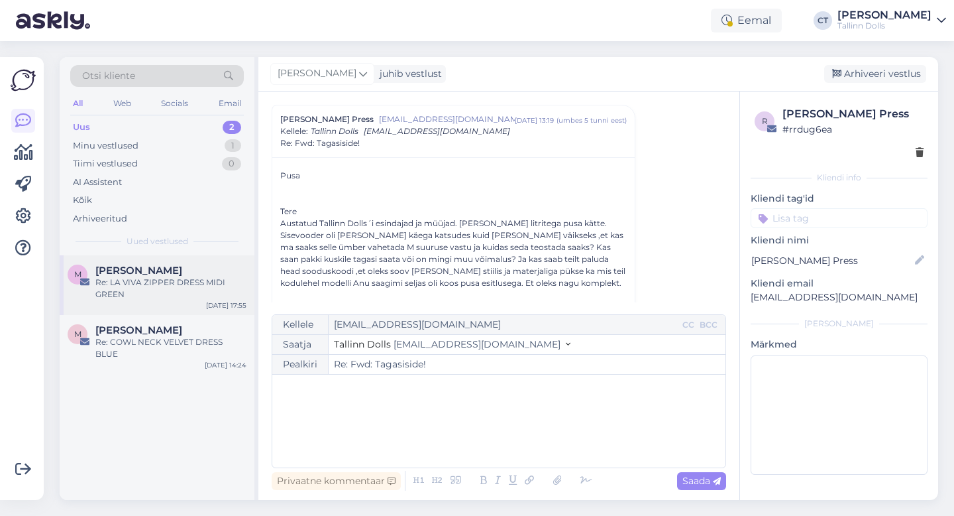
click at [159, 271] on span "[PERSON_NAME]" at bounding box center [138, 270] width 87 height 12
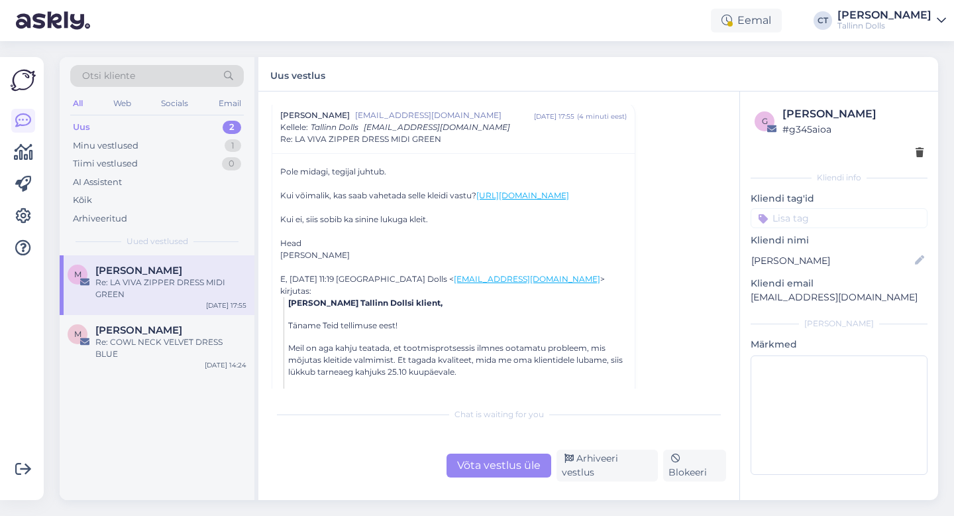
scroll to position [42, 0]
